Goal: Information Seeking & Learning: Check status

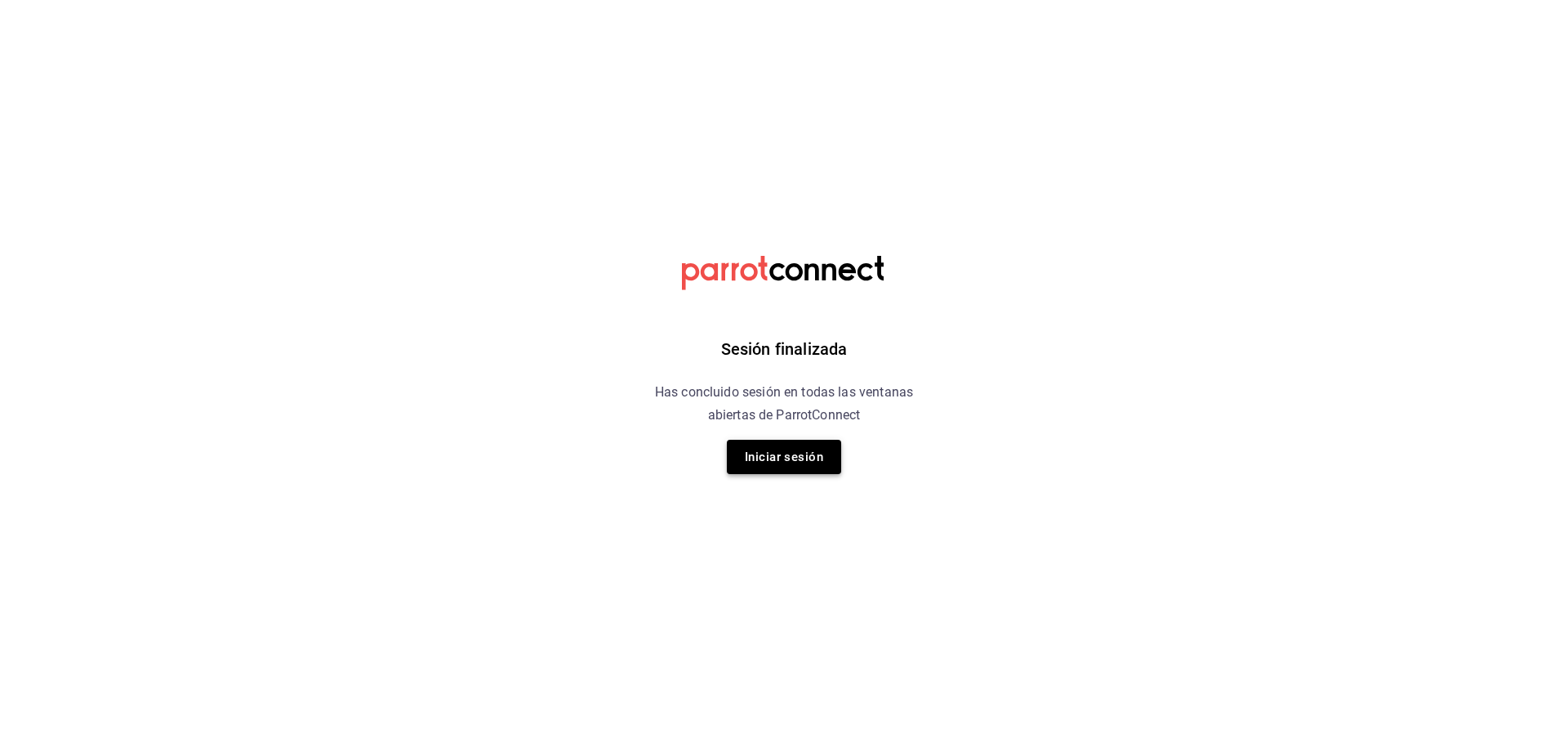
click at [810, 460] on button "Iniciar sesión" at bounding box center [784, 456] width 115 height 34
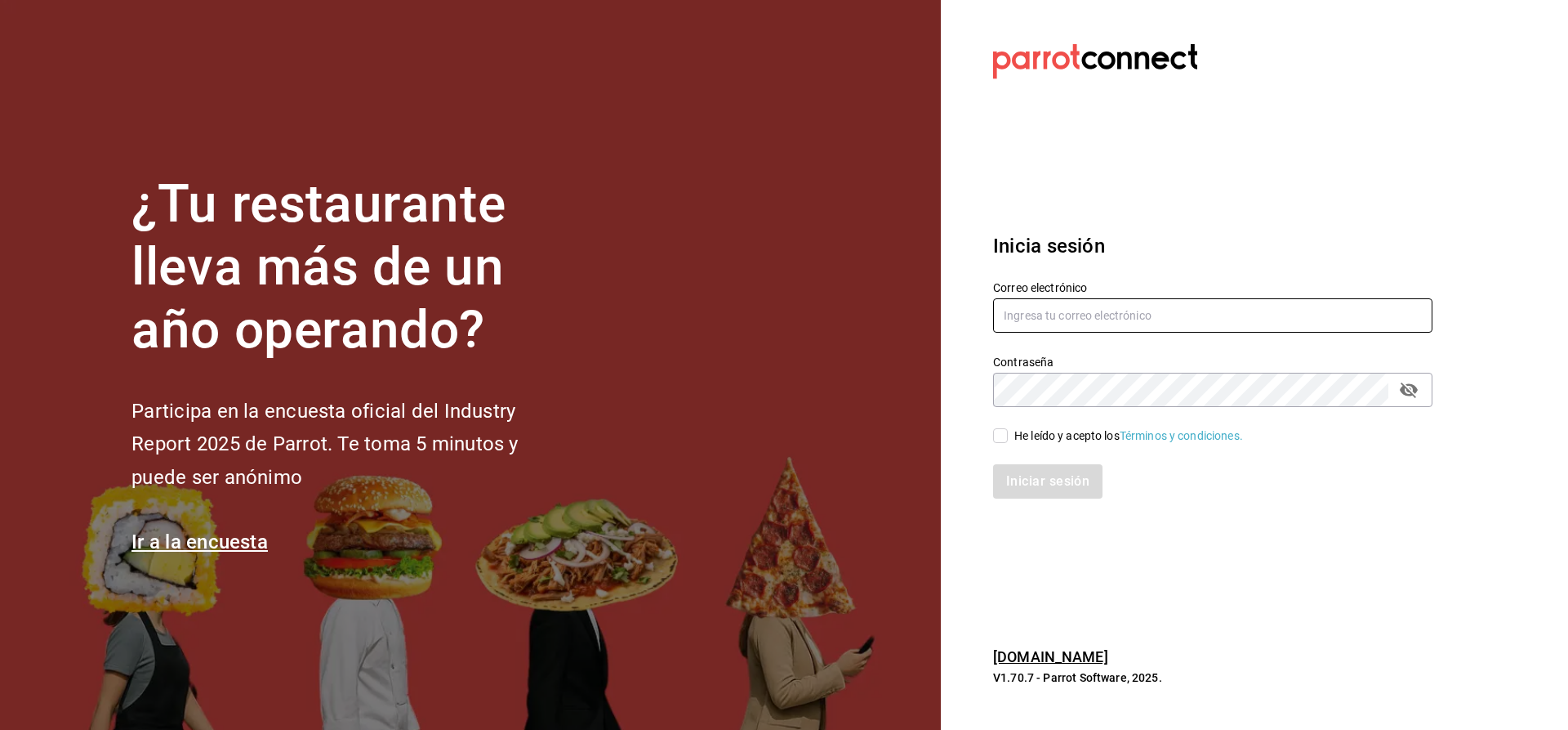
click at [1123, 317] on input "text" at bounding box center [1212, 315] width 440 height 34
type input "CUERNO.CALZADA@GRUPOCOSTENO.COM"
click at [995, 437] on input "He leído y acepto los Términos y condiciones." at bounding box center [1000, 436] width 15 height 15
checkbox input "true"
click at [1025, 473] on button "Iniciar sesión" at bounding box center [1049, 481] width 111 height 34
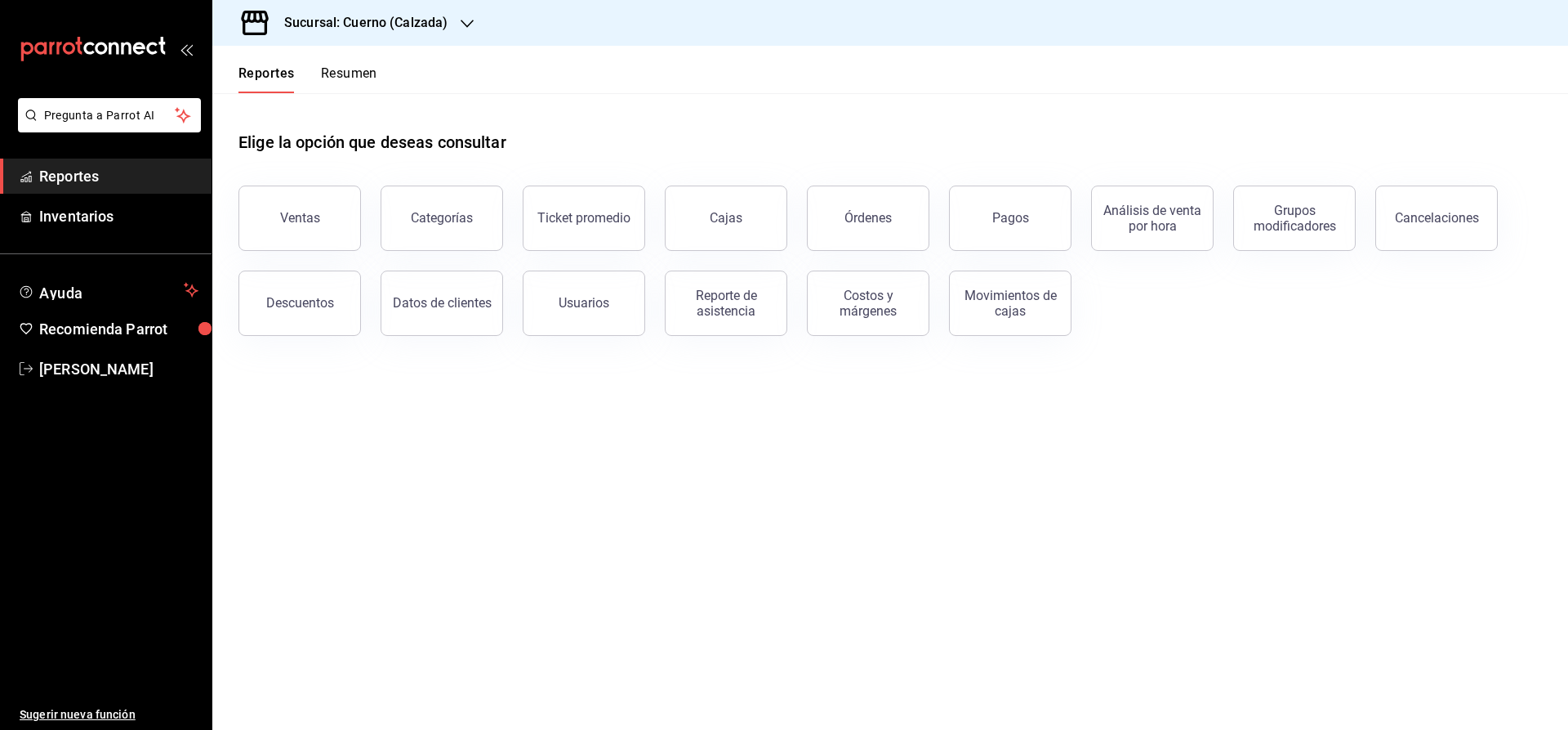
click at [402, 28] on h3 "Sucursal: Cuerno (Calzada)" at bounding box center [359, 23] width 176 height 20
click at [303, 111] on span "Clavadito (Calzada)" at bounding box center [277, 107] width 103 height 17
click at [851, 210] on button "Órdenes" at bounding box center [868, 218] width 122 height 66
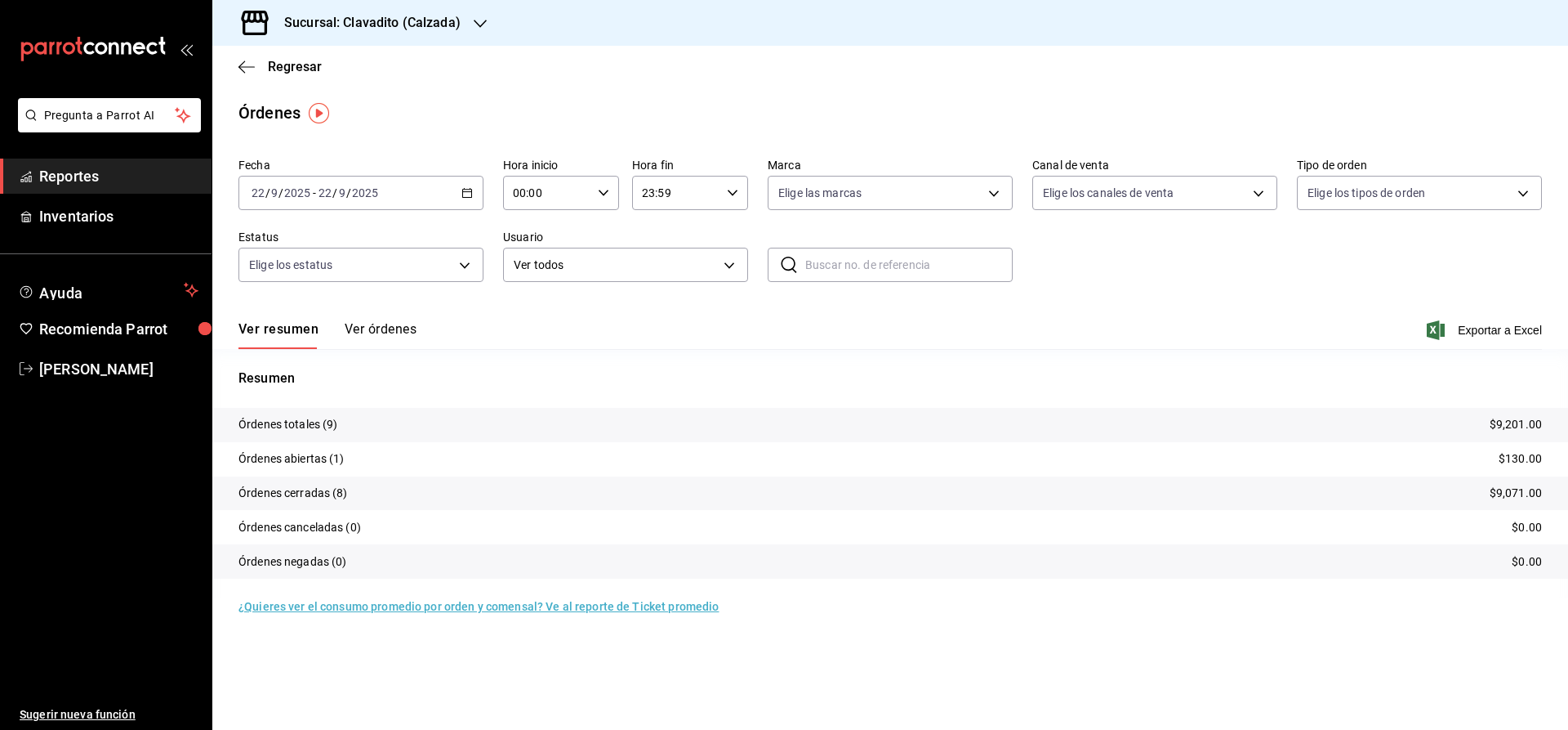
click at [465, 192] on \(Stroke\) "button" at bounding box center [467, 191] width 9 height 1
click at [261, 430] on span "Rango de fechas" at bounding box center [316, 426] width 126 height 17
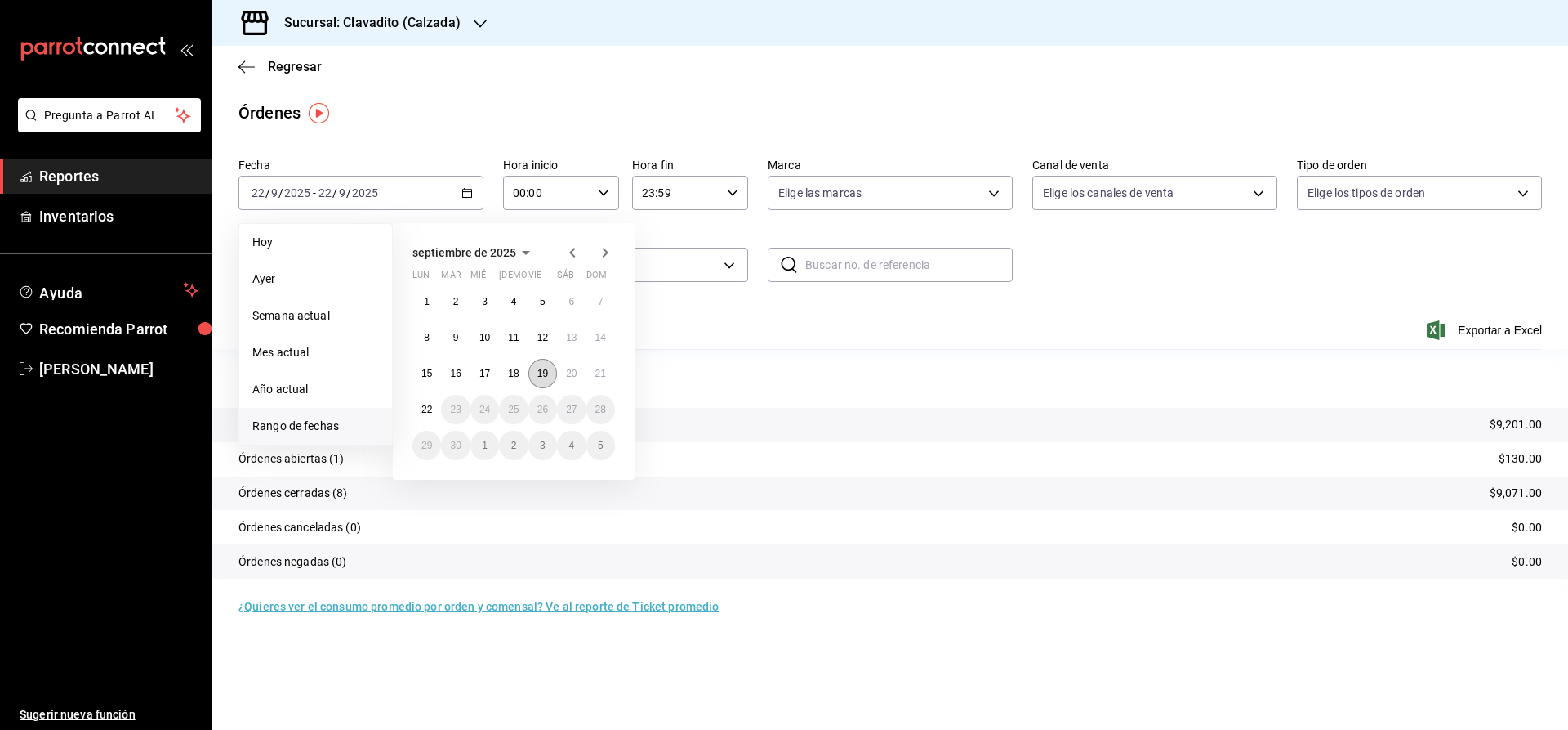
click at [550, 381] on button "19" at bounding box center [543, 372] width 28 height 29
click at [577, 374] on abbr "20" at bounding box center [571, 373] width 11 height 12
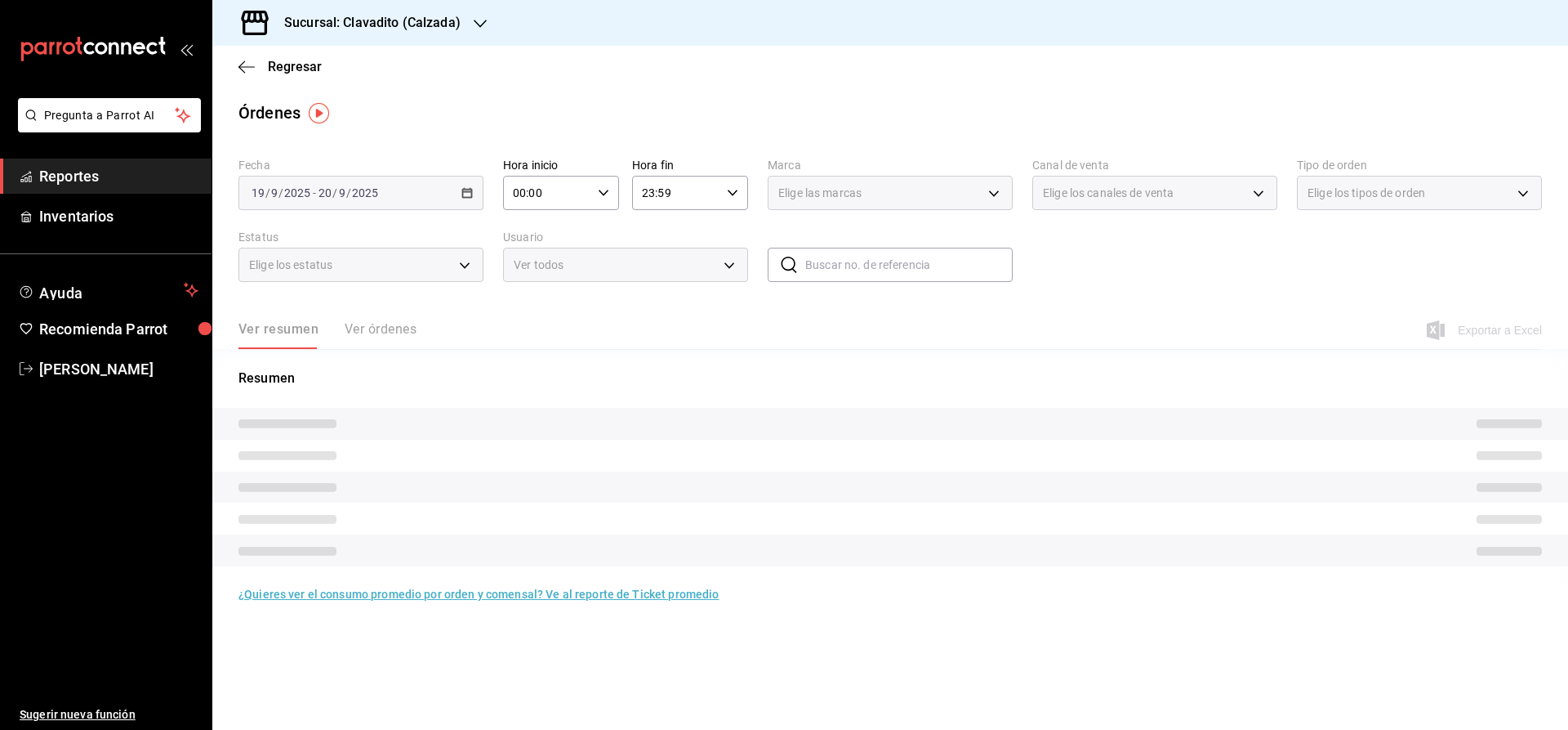
click at [607, 191] on \(Stroke\) "button" at bounding box center [603, 192] width 10 height 6
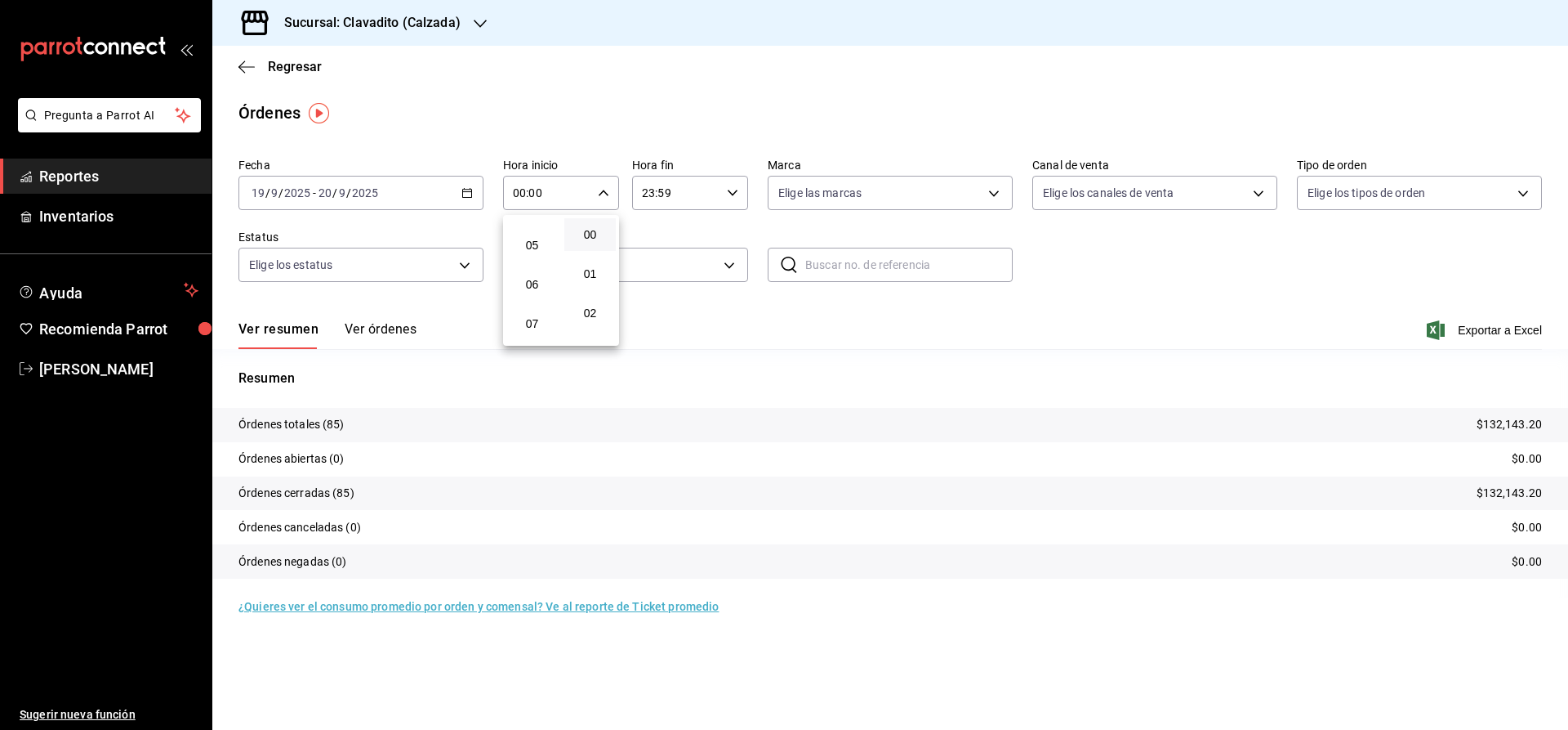
scroll to position [219, 0]
click at [545, 257] on span "06" at bounding box center [532, 250] width 32 height 13
type input "06:00"
click at [735, 194] on div at bounding box center [784, 365] width 1568 height 730
click at [735, 194] on \(Stroke\) "button" at bounding box center [733, 192] width 10 height 6
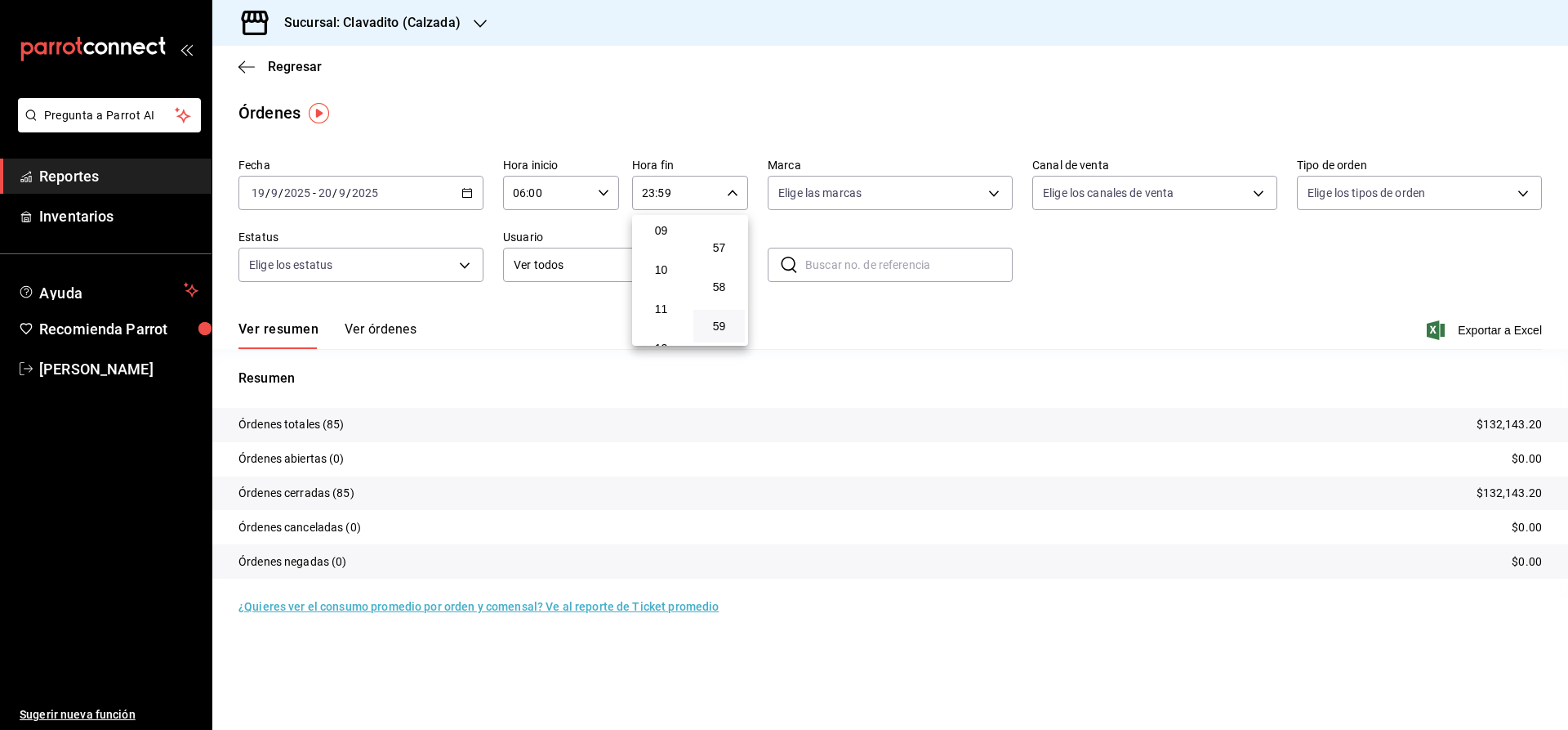
scroll to position [233, 0]
click at [665, 239] on span "06" at bounding box center [661, 237] width 32 height 13
type input "06:59"
click at [498, 308] on div at bounding box center [784, 365] width 1568 height 730
click at [379, 333] on button "Ver órdenes" at bounding box center [381, 334] width 71 height 27
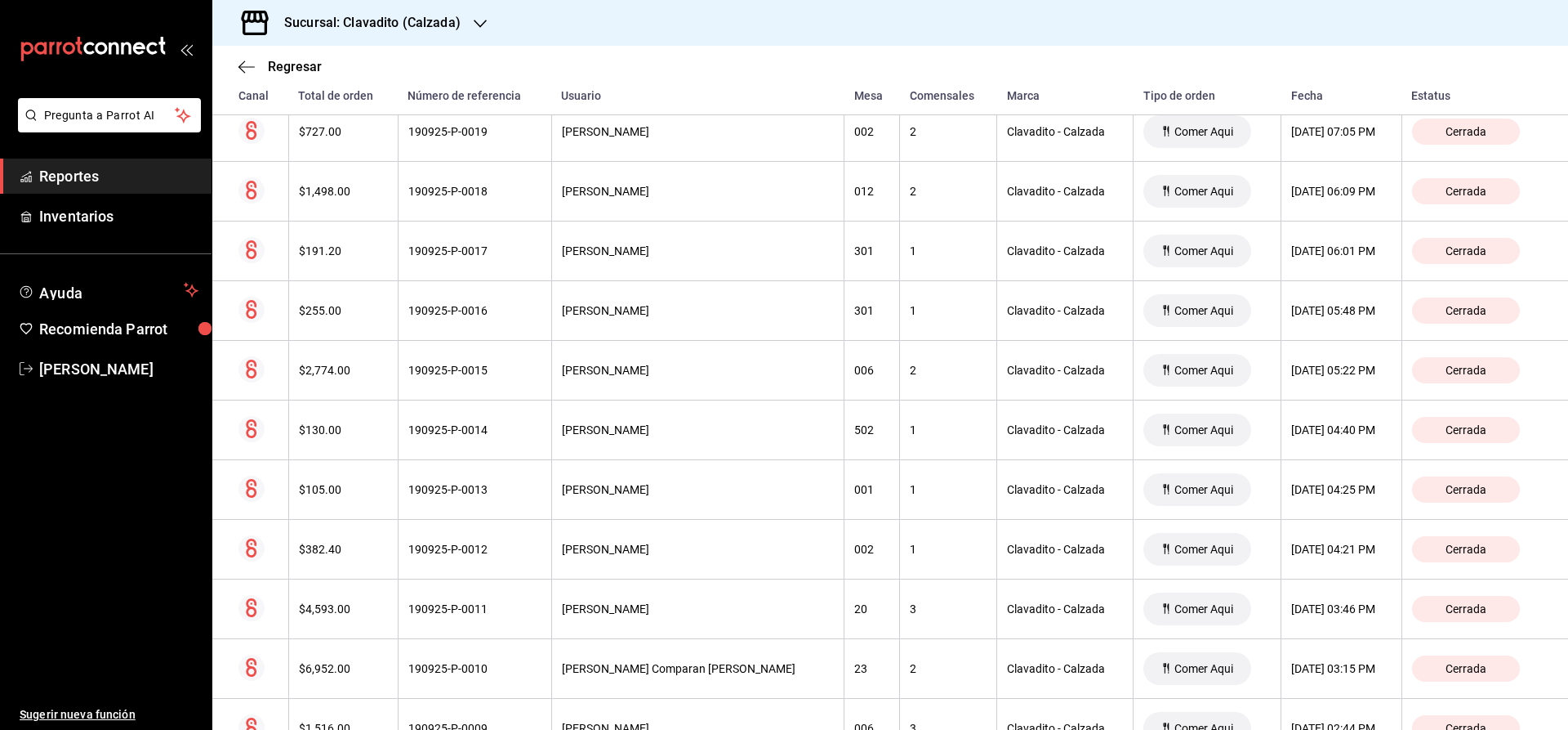
scroll to position [1810, 0]
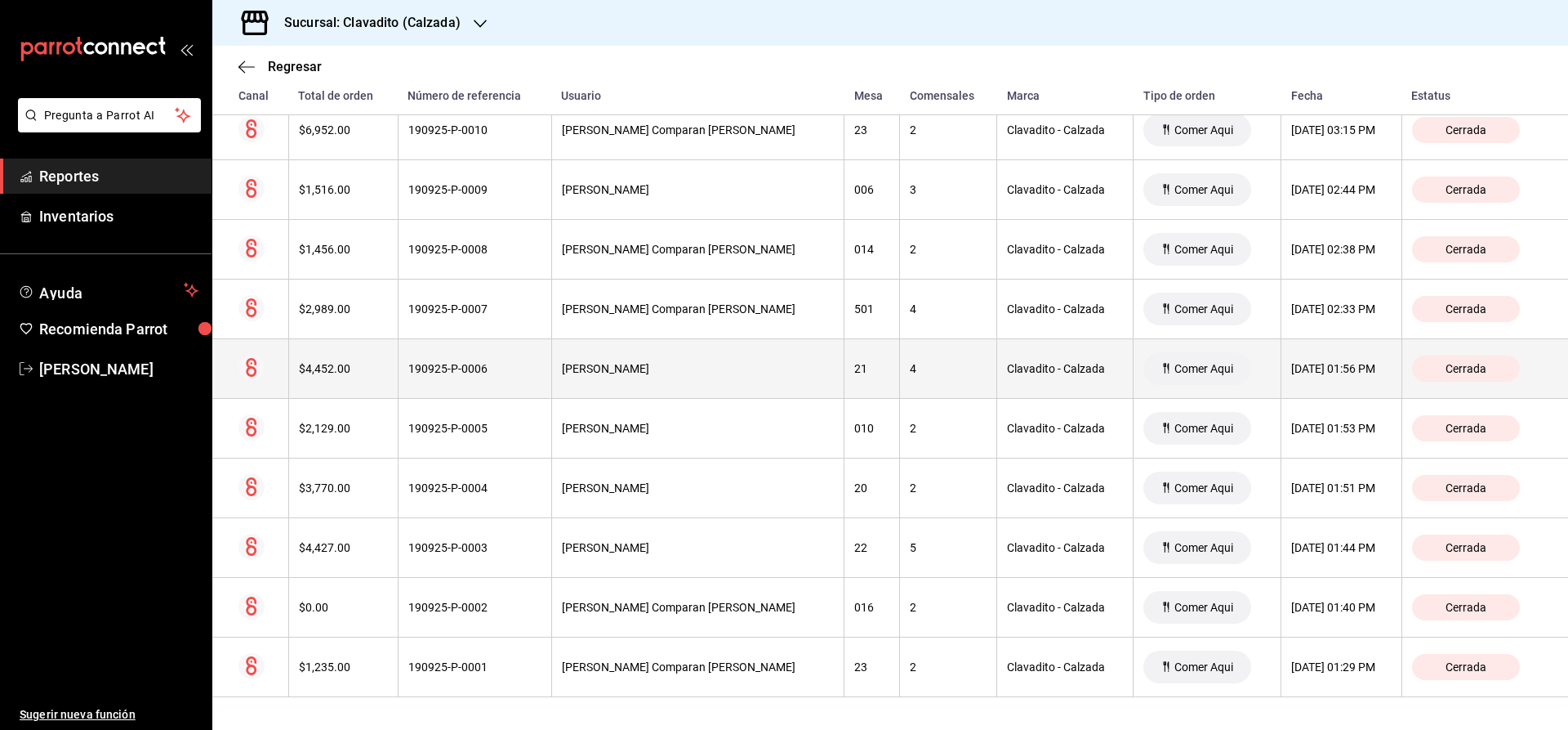
click at [1423, 371] on div "Cerrada" at bounding box center [1466, 368] width 108 height 26
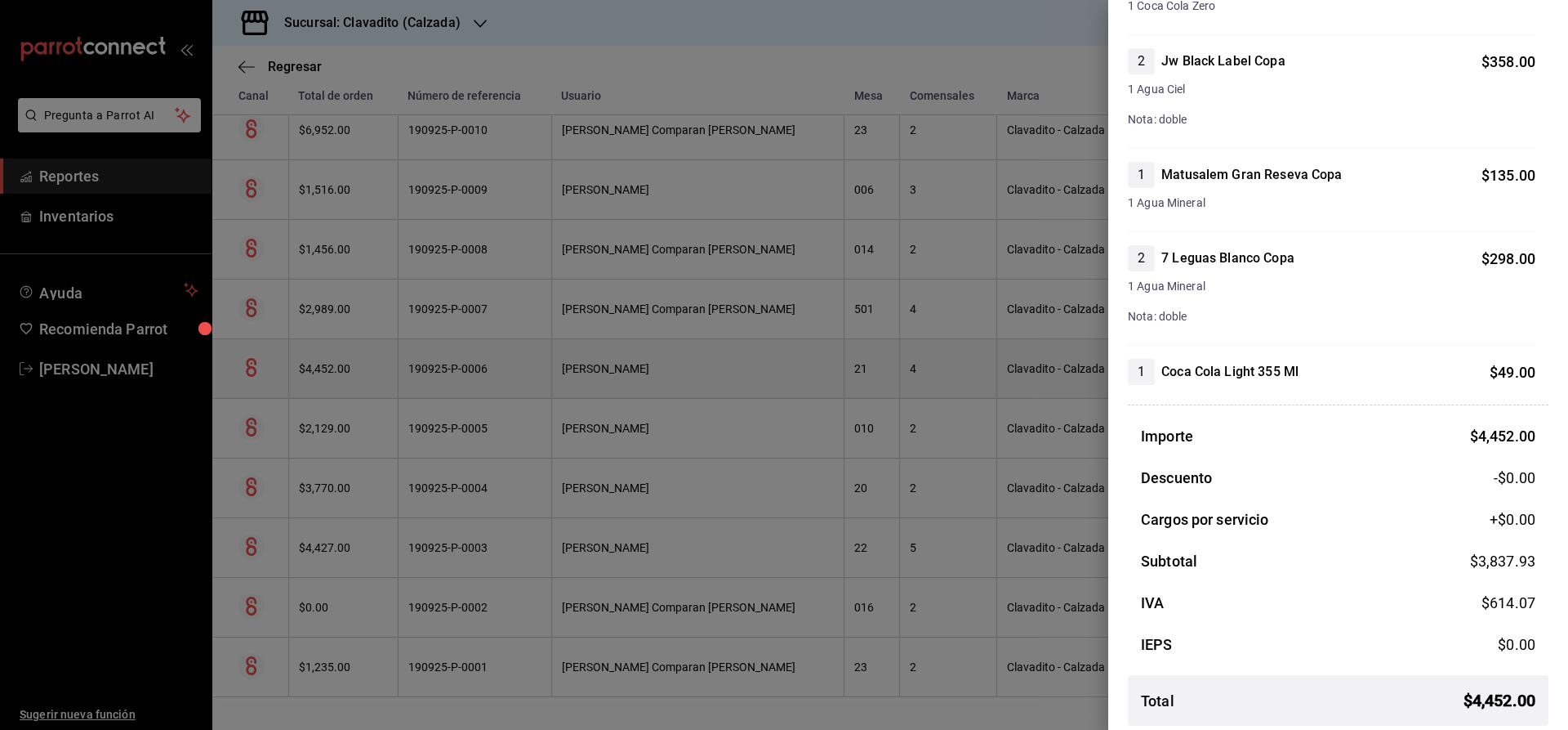
scroll to position [1424, 0]
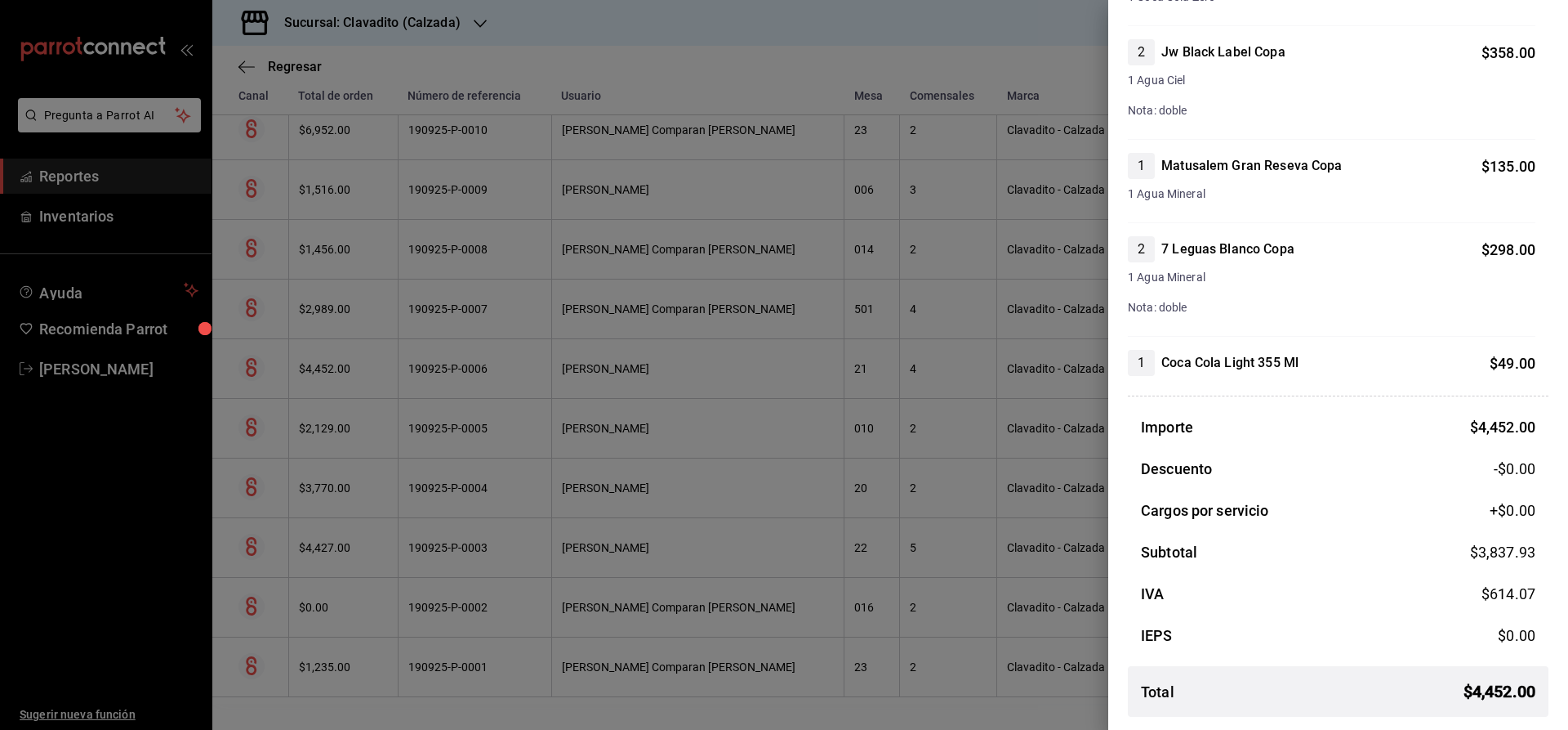
click at [1381, 102] on div "Nota: doble" at bounding box center [1331, 111] width 407 height 17
click at [918, 244] on div at bounding box center [784, 365] width 1568 height 730
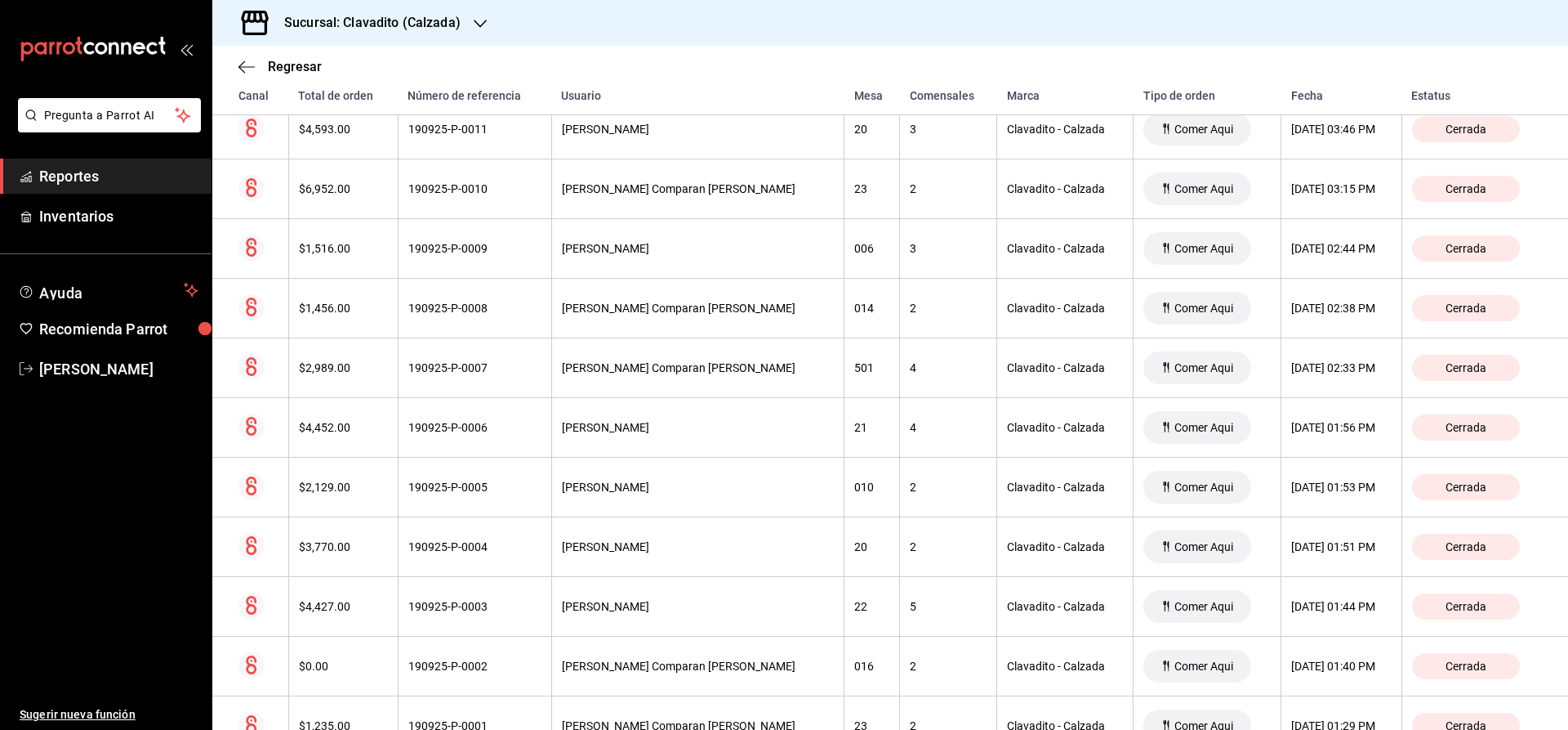
scroll to position [1753, 0]
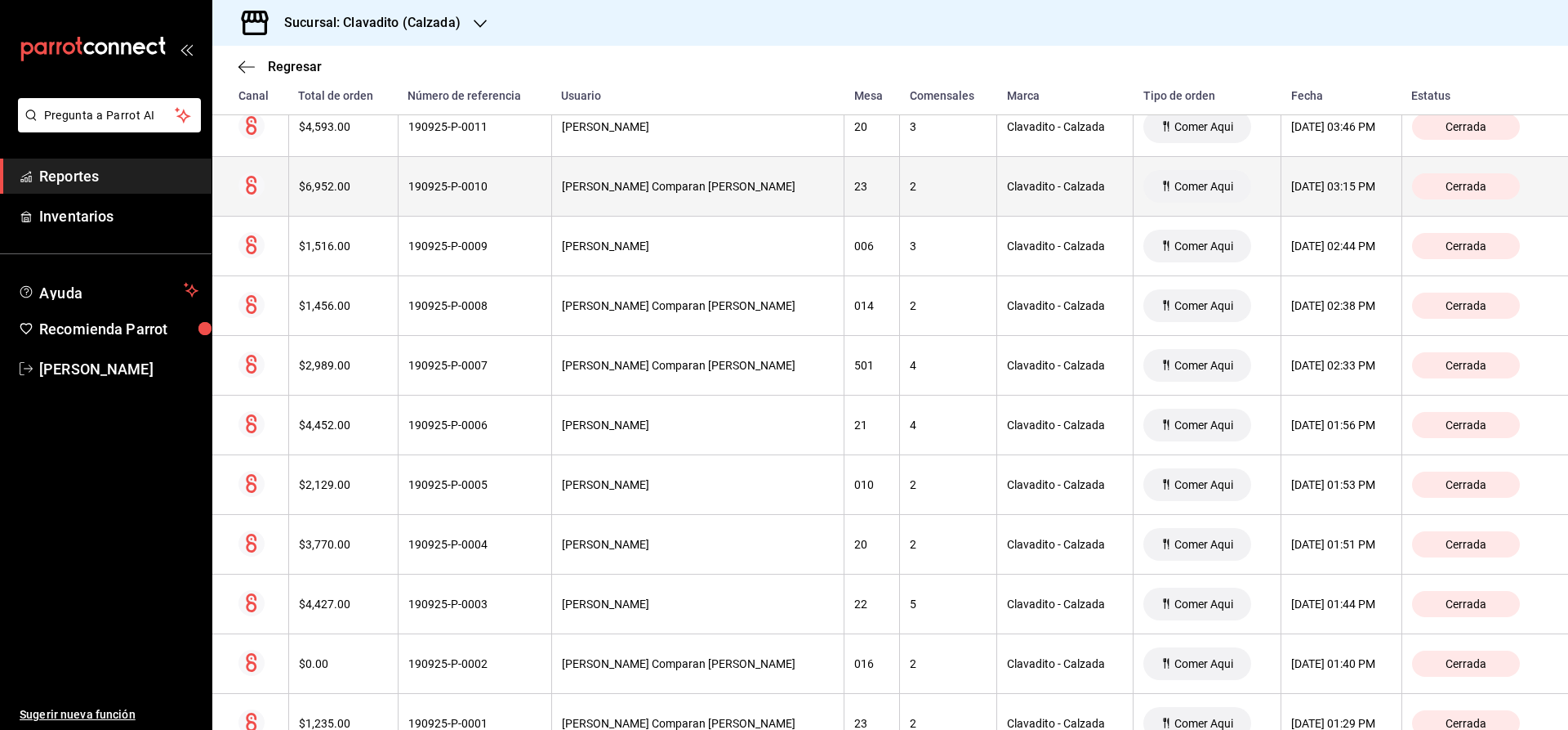
click at [347, 204] on th "$6,952.00" at bounding box center [343, 187] width 110 height 60
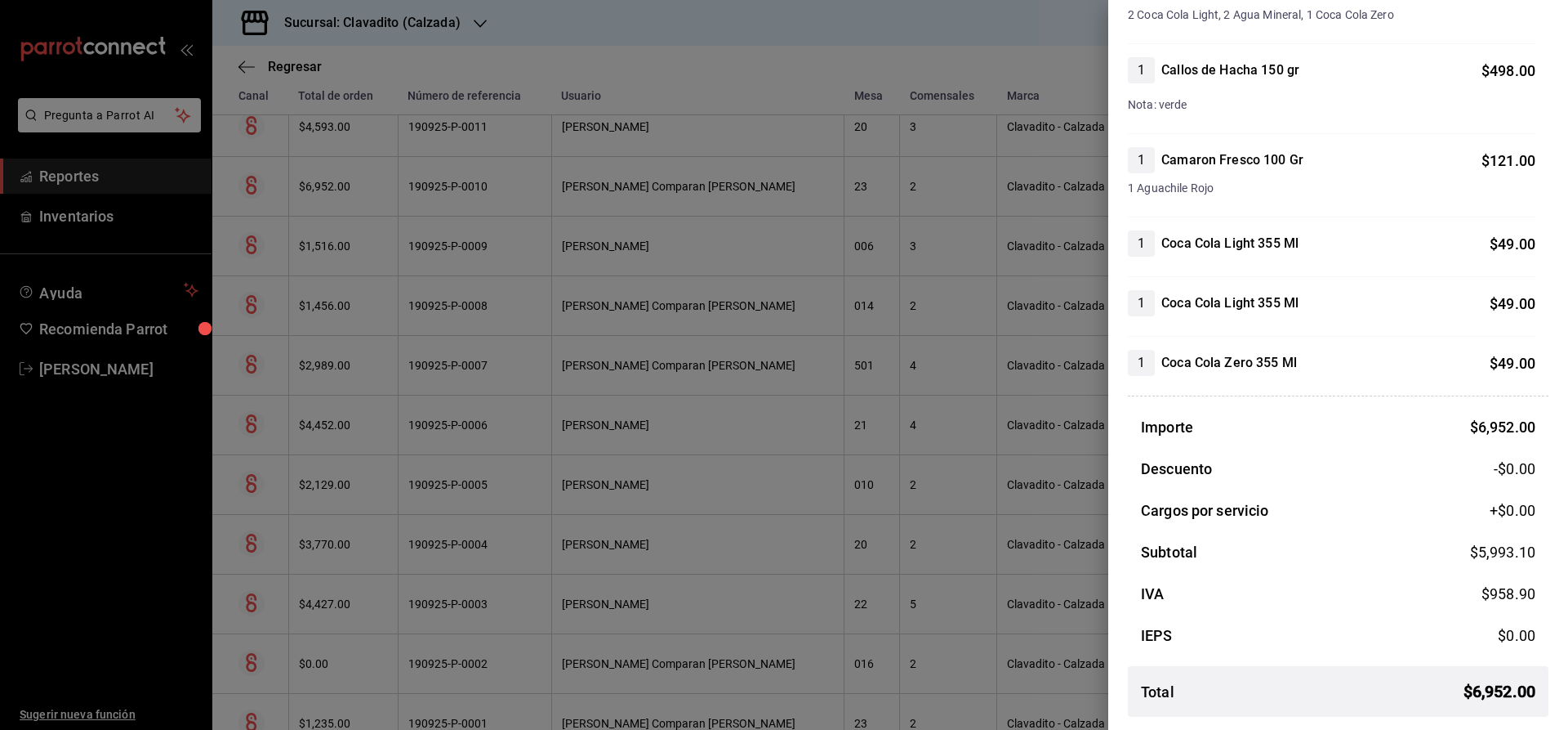
scroll to position [0, 0]
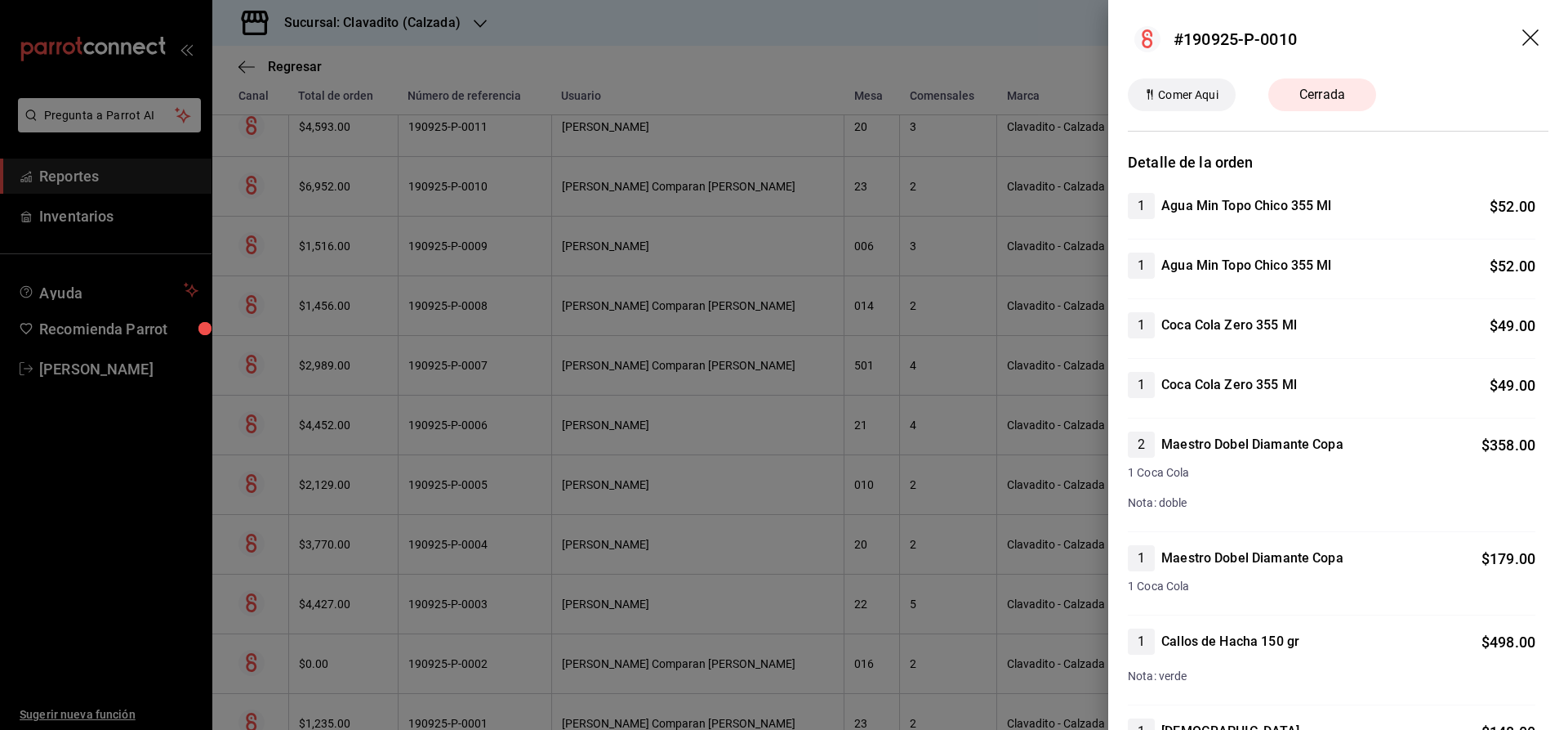
click at [494, 225] on div at bounding box center [784, 365] width 1568 height 730
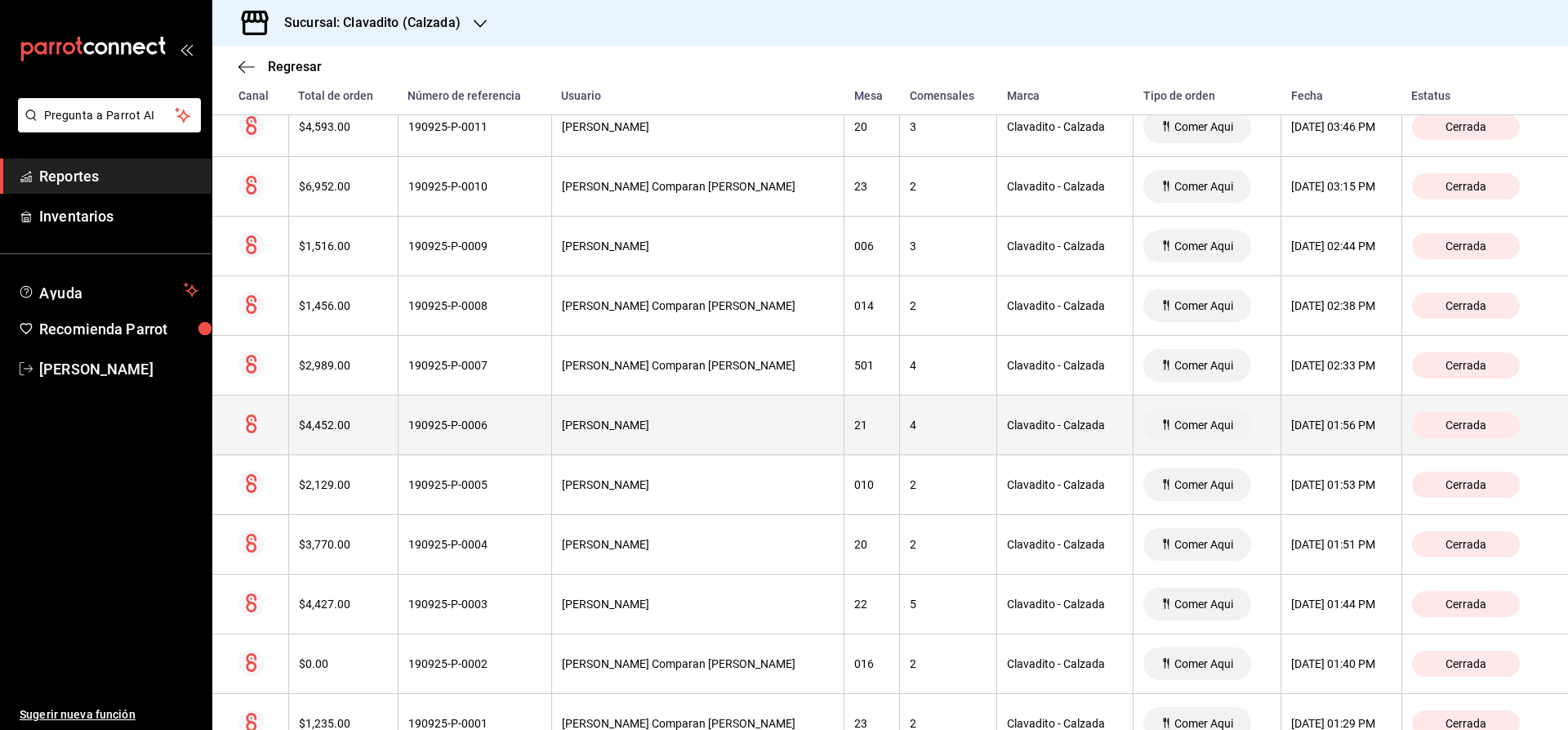
click at [1471, 422] on span "Cerrada" at bounding box center [1466, 425] width 54 height 13
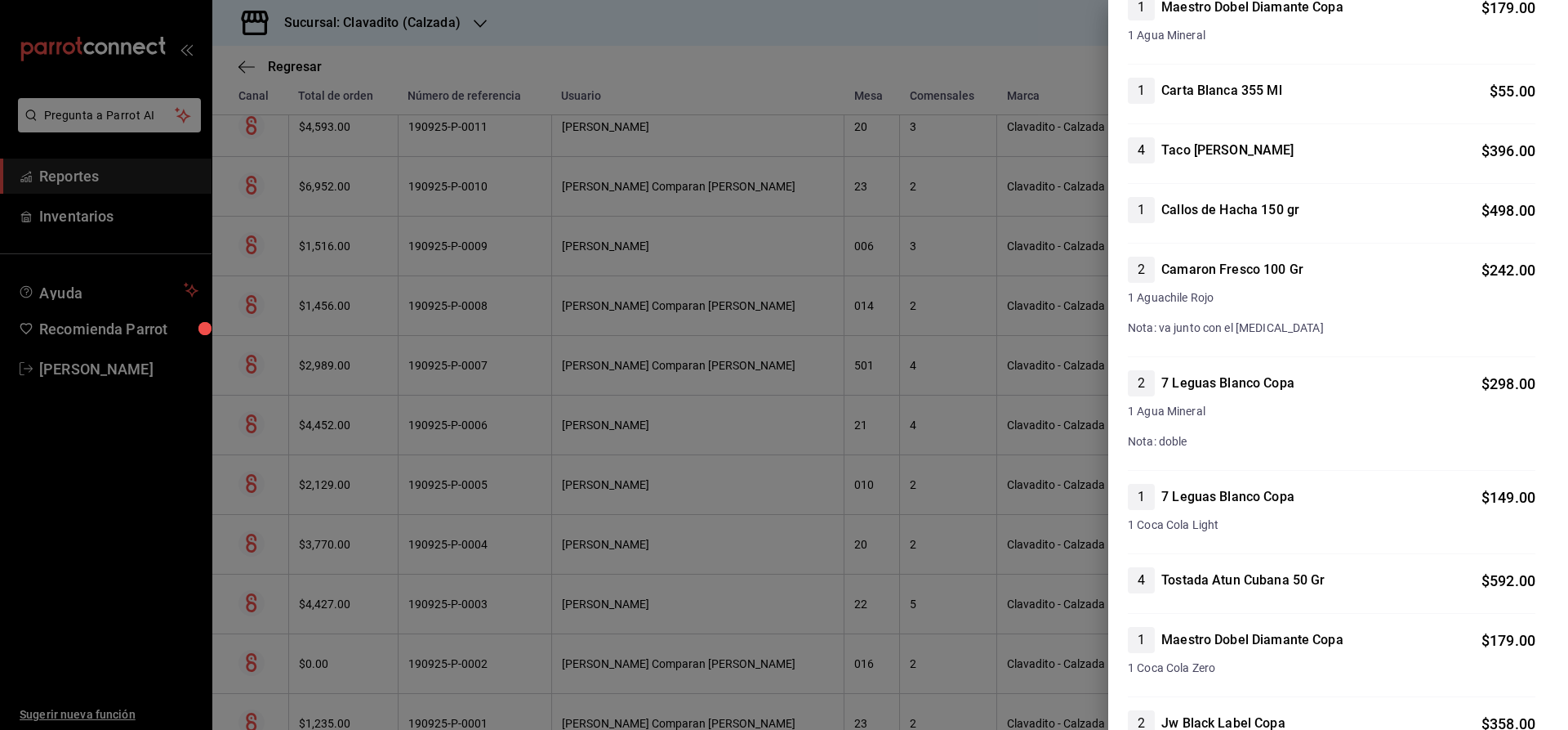
scroll to position [1424, 0]
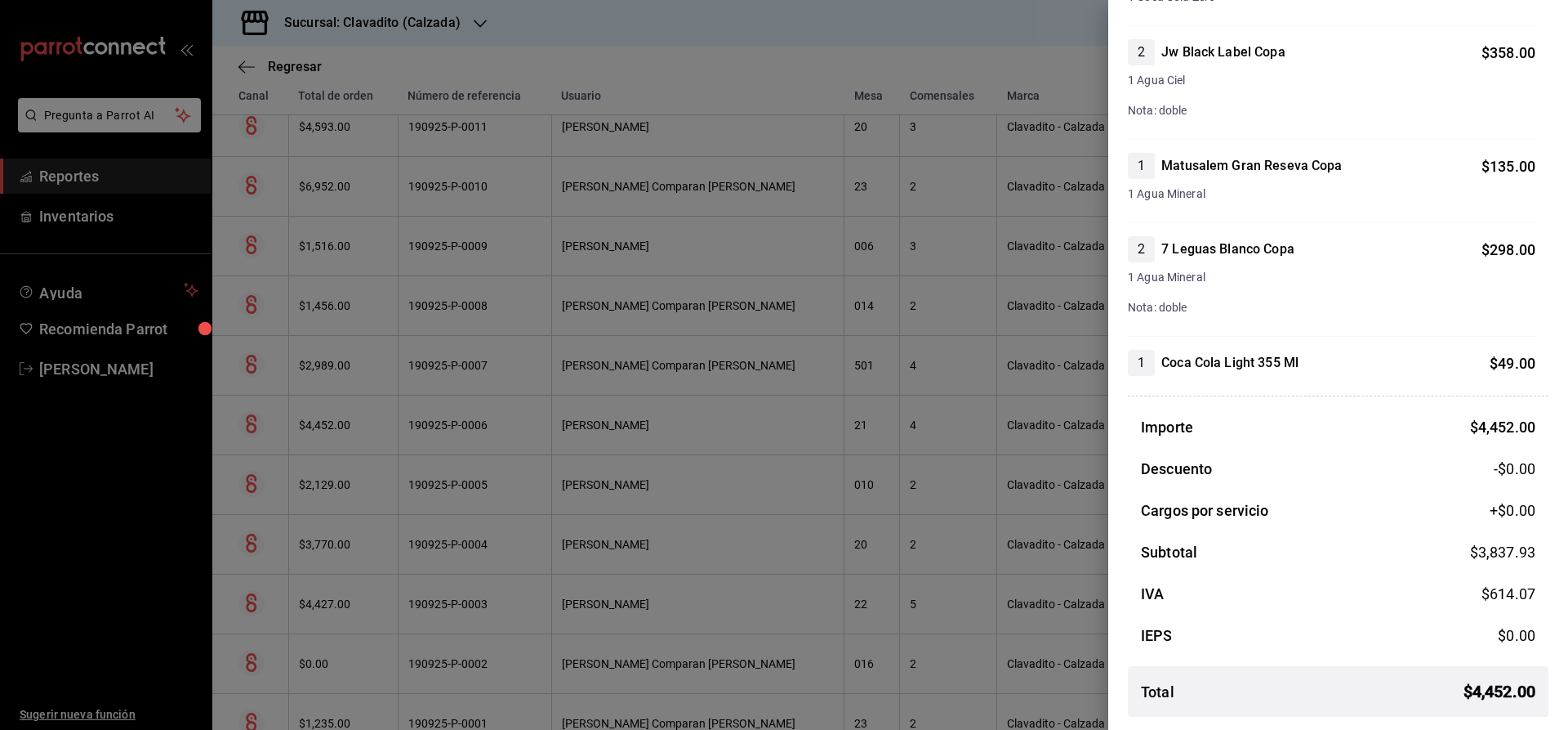
click at [799, 411] on div at bounding box center [784, 365] width 1568 height 730
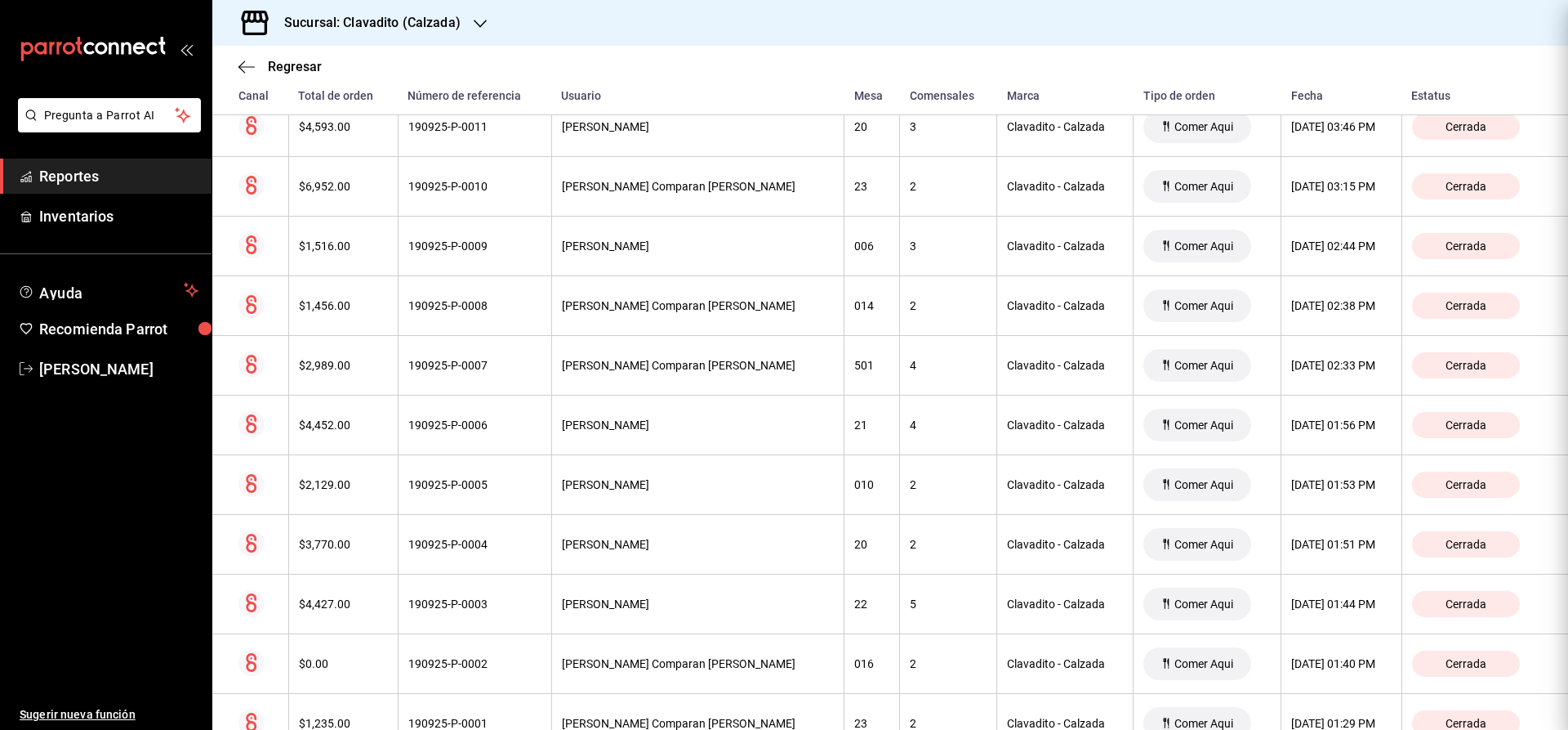
scroll to position [0, 0]
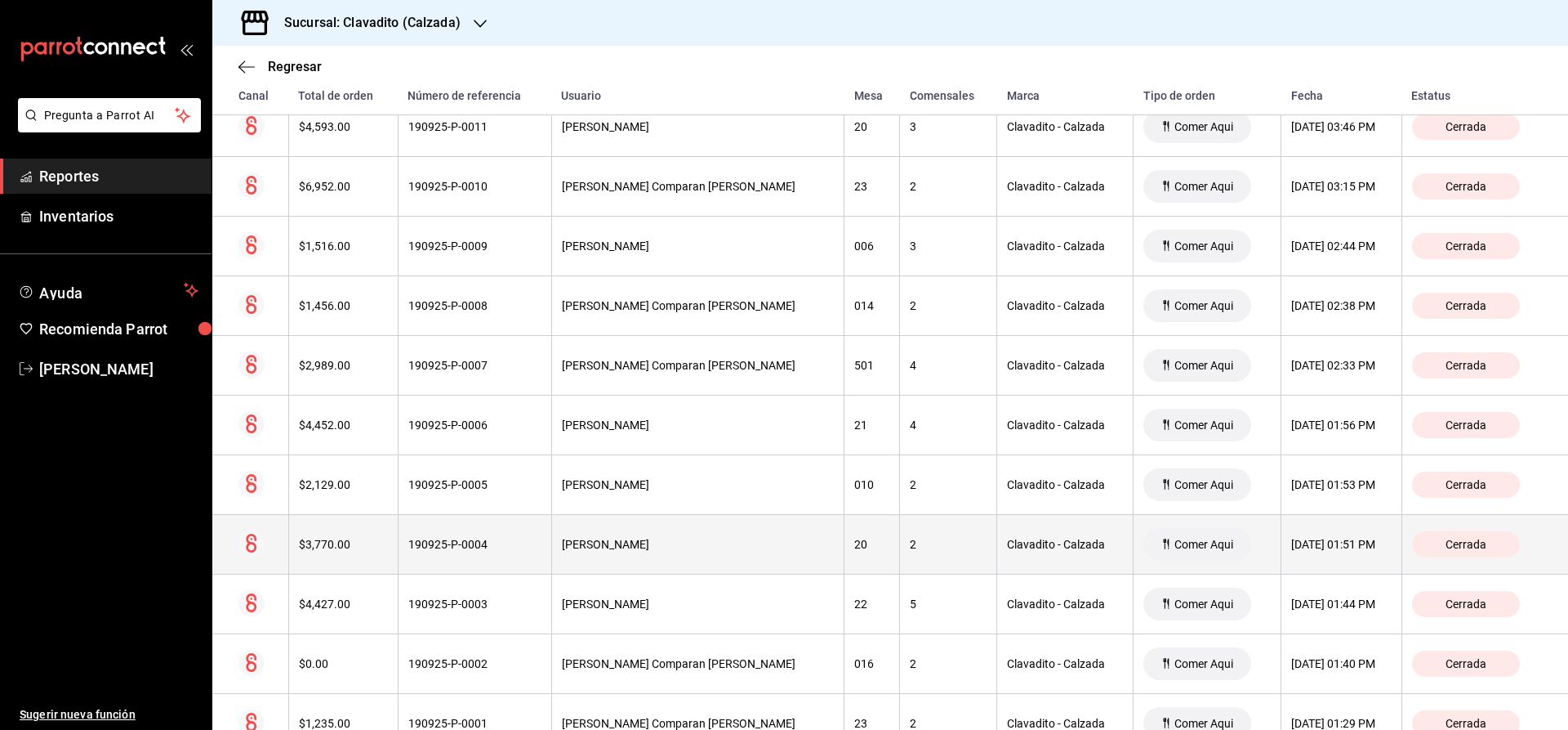
click at [371, 555] on th "$3,770.00" at bounding box center [343, 545] width 110 height 60
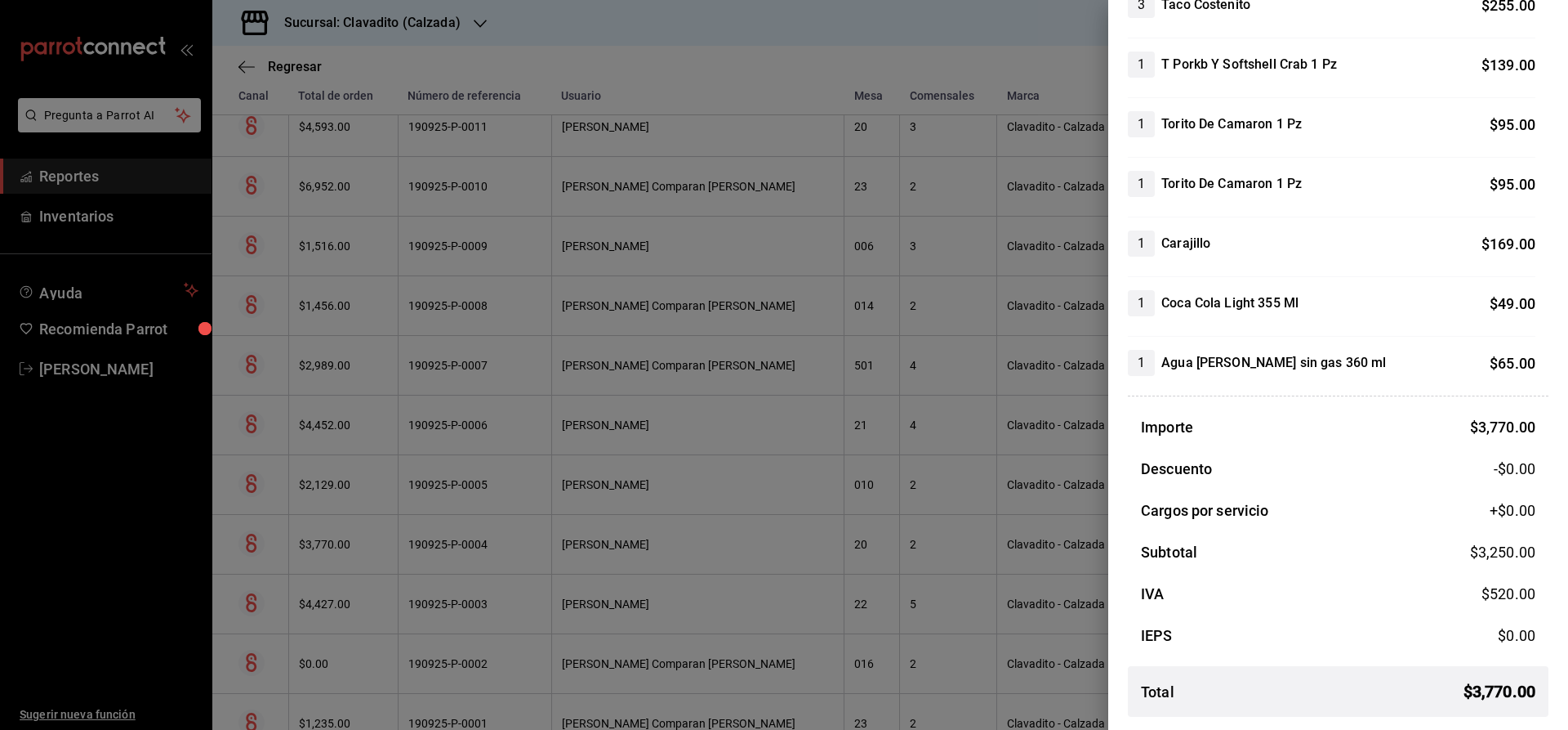
scroll to position [98, 0]
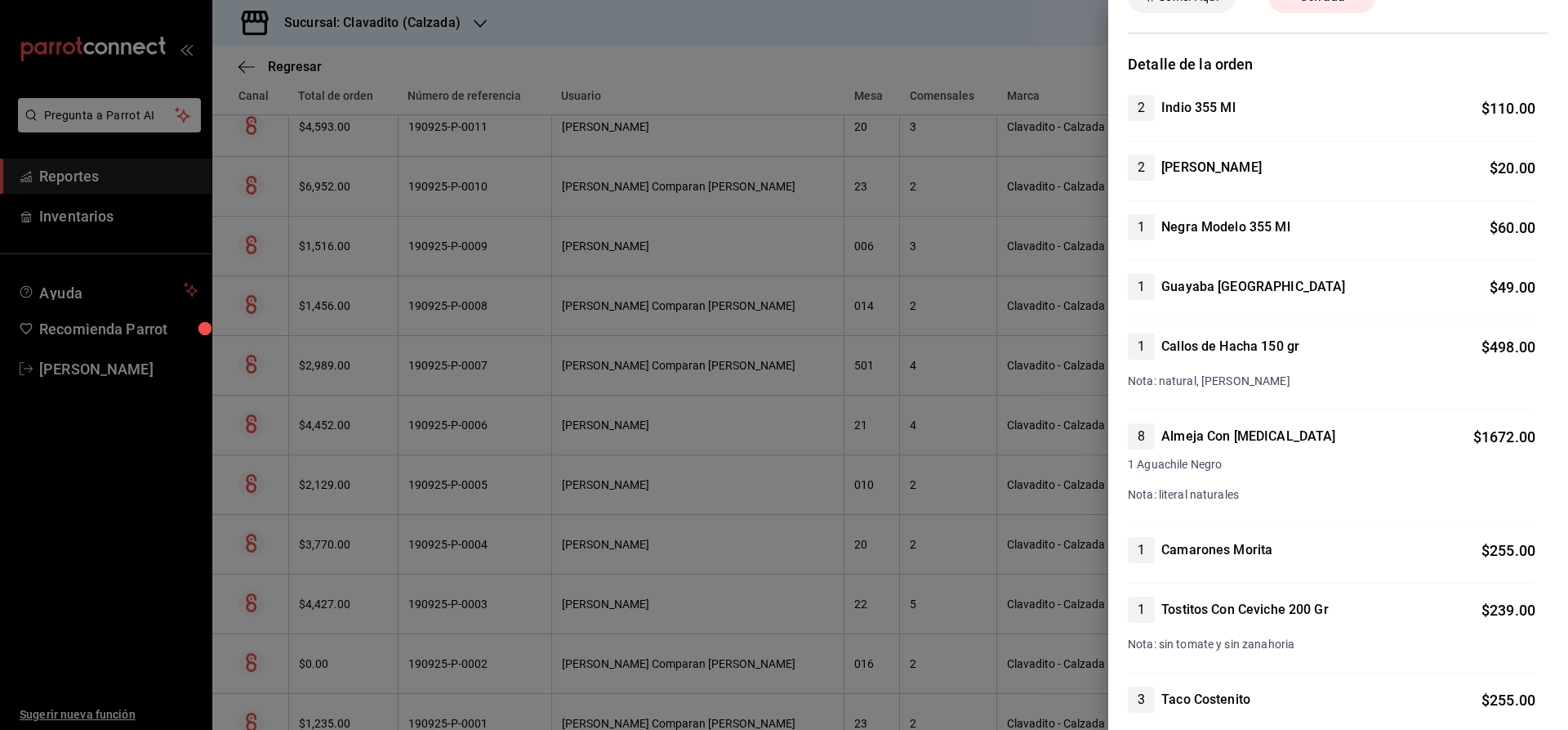
click at [1431, 78] on div "Detalle de la orden 2 Indio 355 Ml $ 110.00 2 [PERSON_NAME] $ 20.00 1 Negra Mod…" at bounding box center [1338, 738] width 420 height 1371
click at [856, 54] on div at bounding box center [784, 365] width 1568 height 730
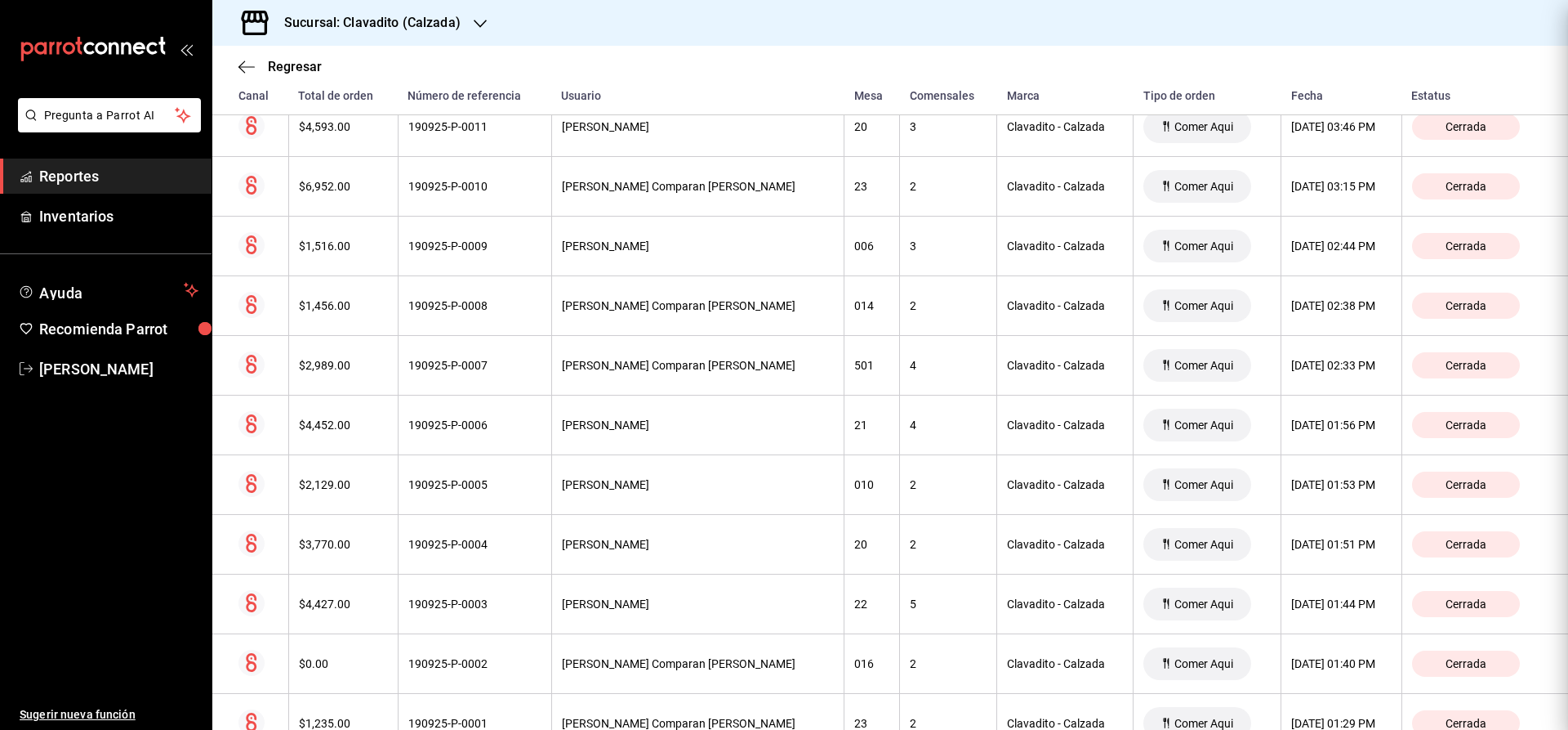
scroll to position [0, 0]
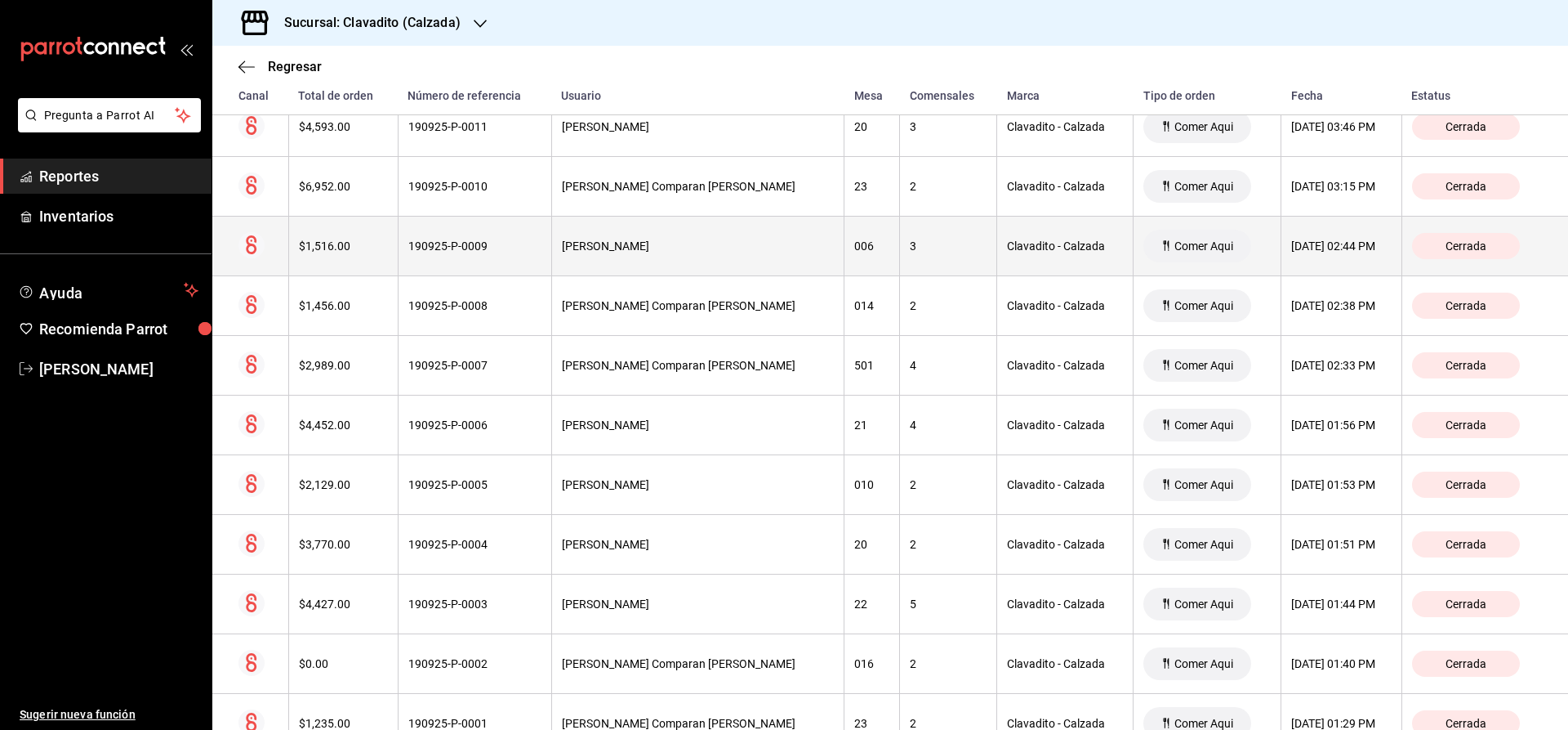
click at [900, 220] on th "3" at bounding box center [948, 246] width 97 height 60
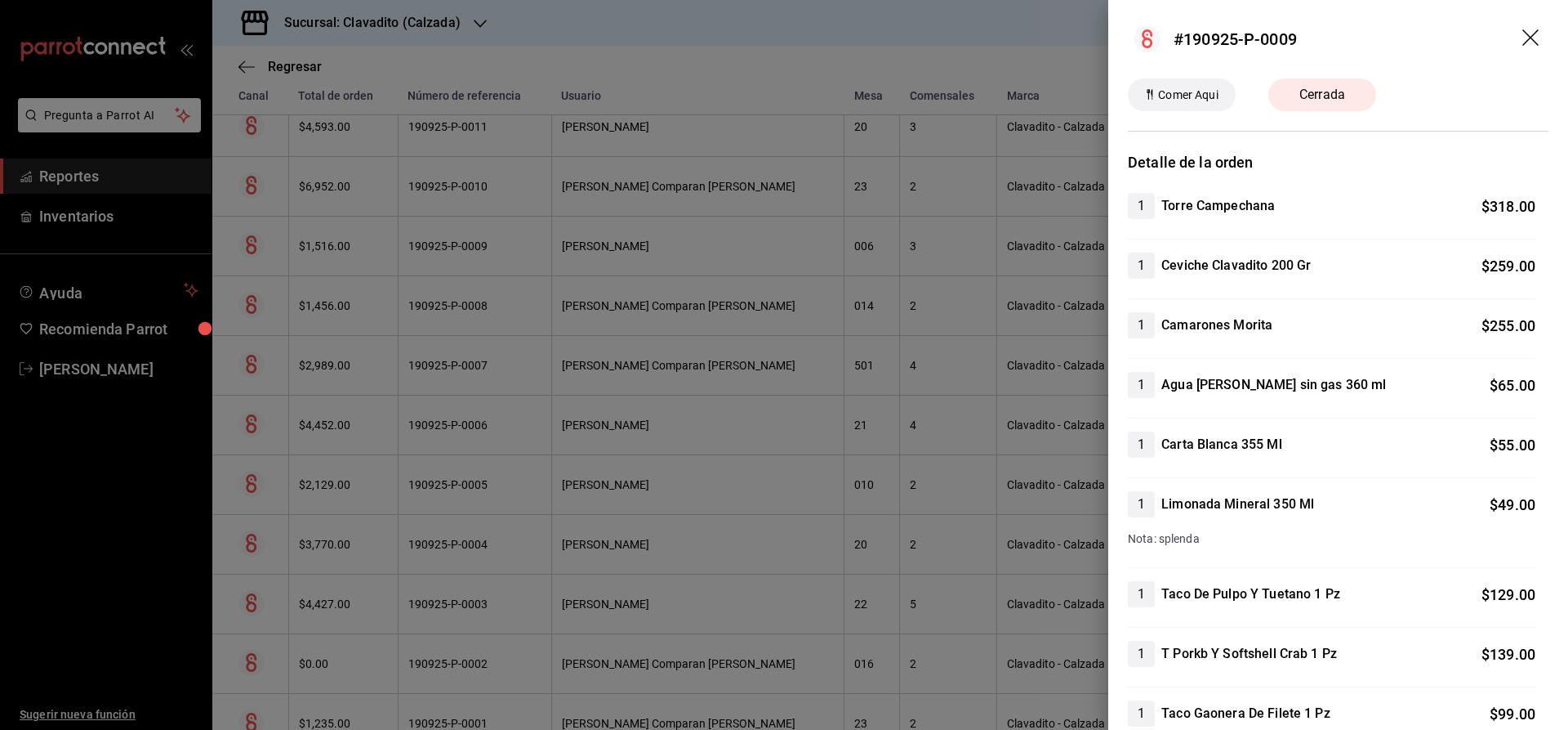
click at [905, 218] on div at bounding box center [784, 365] width 1568 height 730
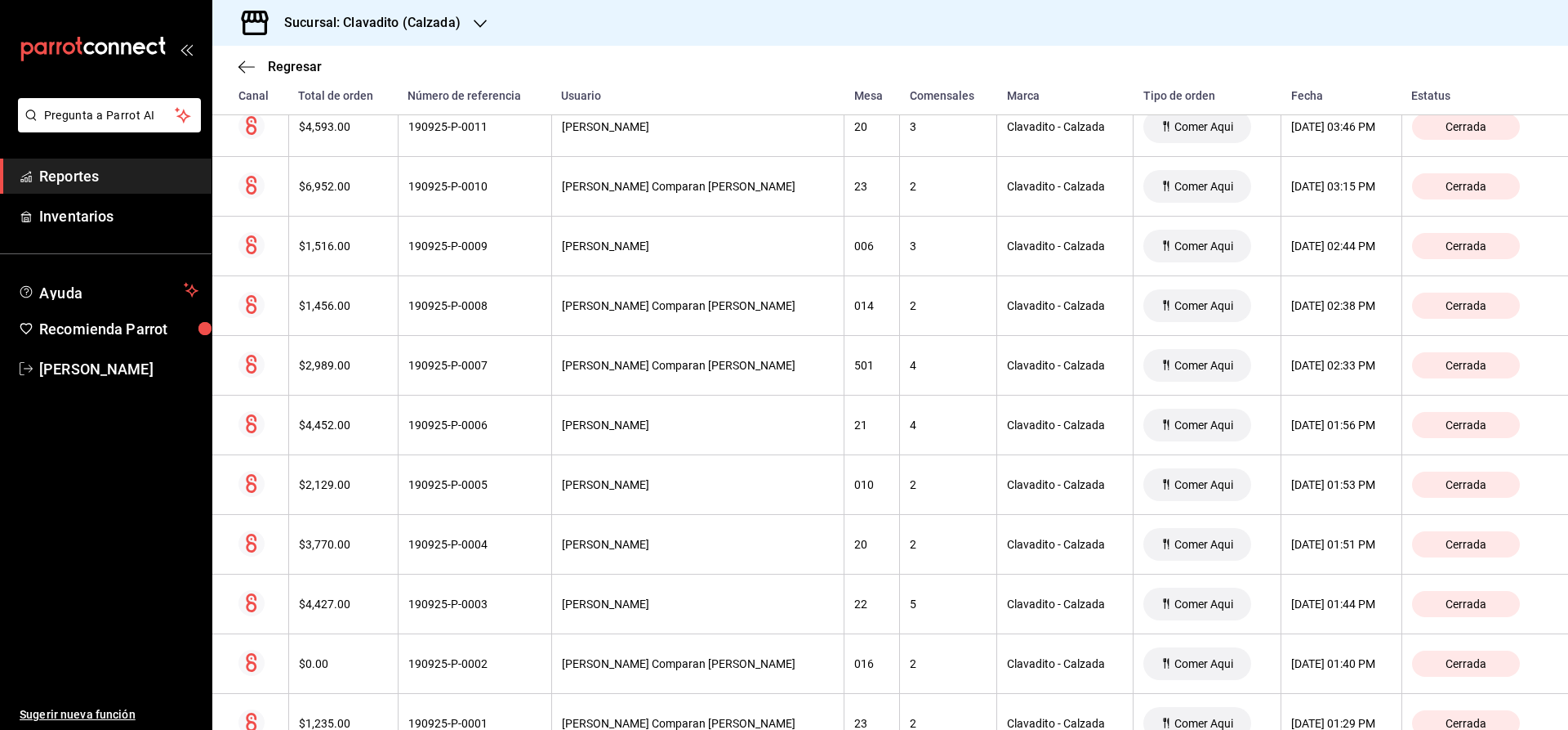
click at [1004, 37] on div "Sucursal: Clavadito (Calzada)" at bounding box center [891, 22] width 1356 height 46
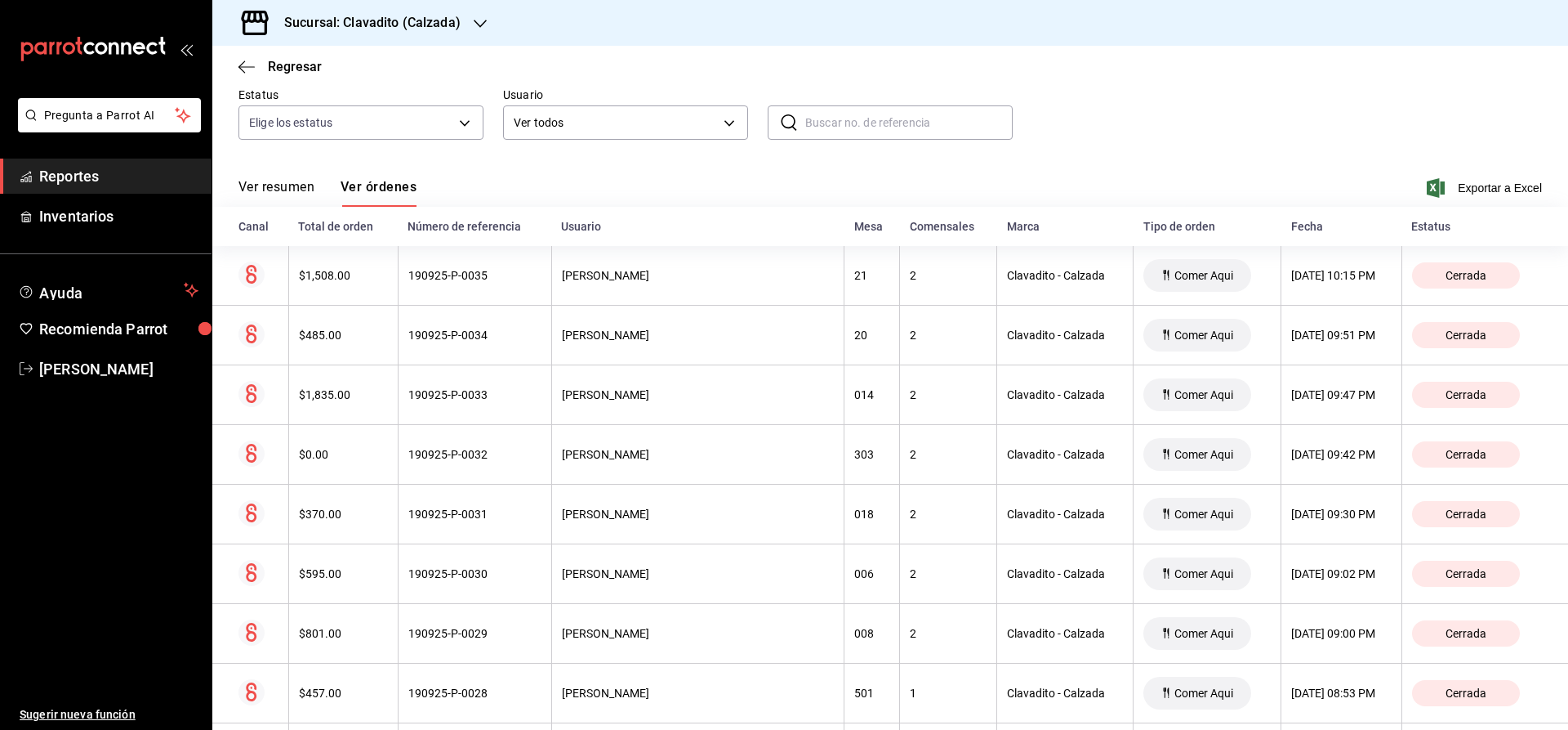
scroll to position [131, 0]
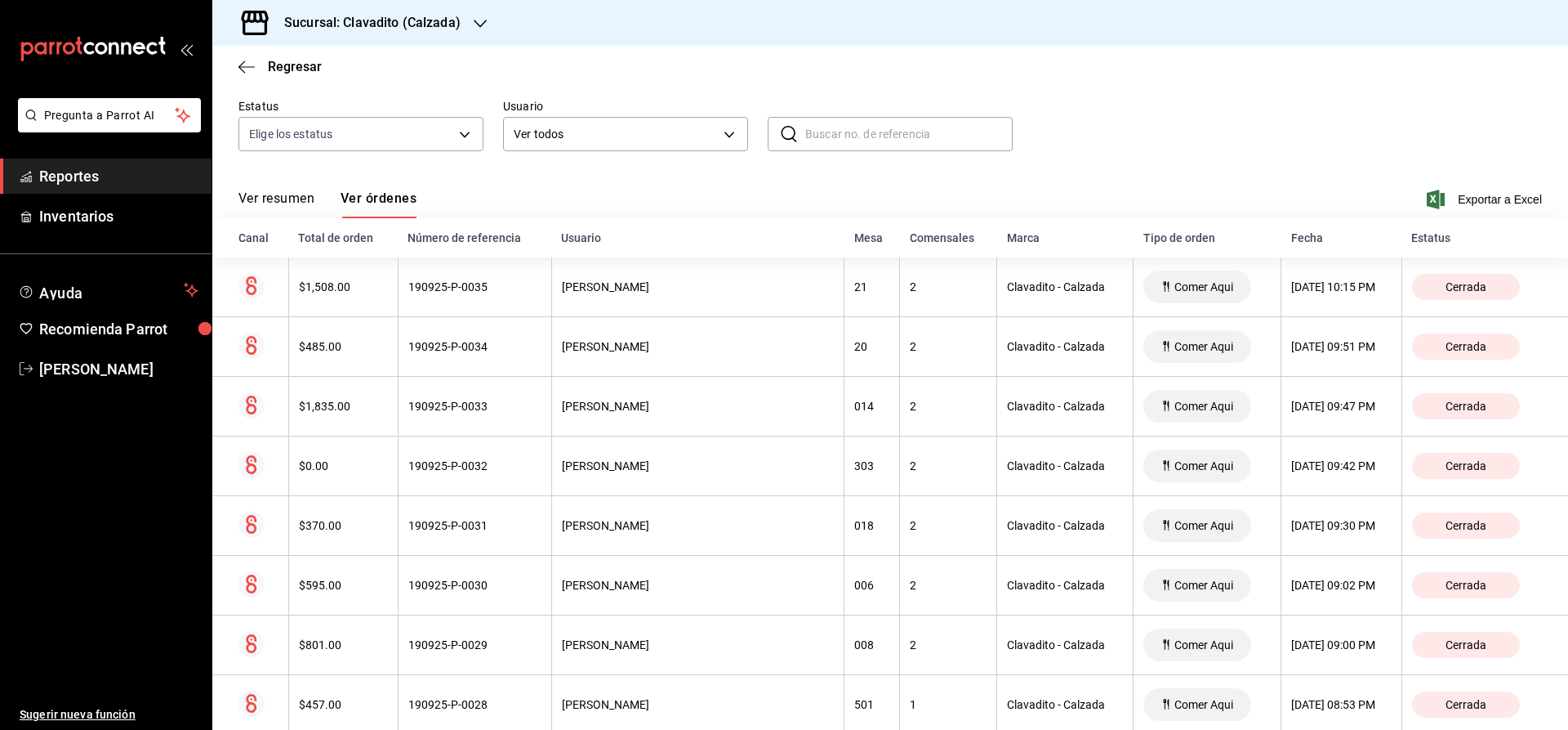
click at [263, 204] on button "Ver resumen" at bounding box center [276, 204] width 76 height 27
